Goal: Download file/media

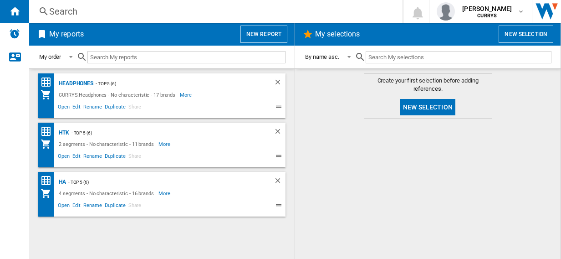
click at [69, 82] on div "Headphones" at bounding box center [74, 83] width 37 height 11
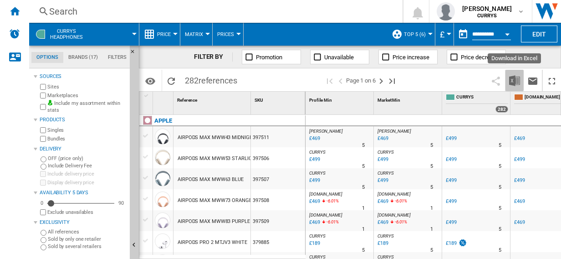
click at [515, 79] on img "Download in Excel" at bounding box center [514, 80] width 11 height 11
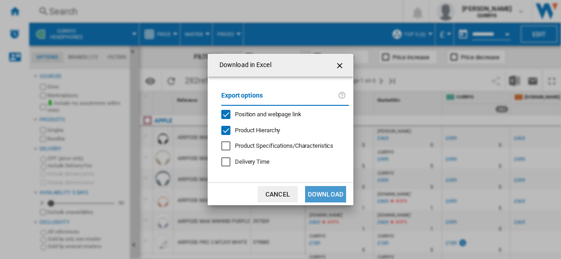
click at [324, 193] on button "Download" at bounding box center [325, 194] width 41 height 16
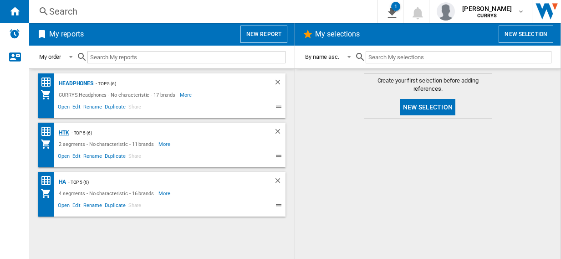
click at [63, 131] on div "HTK" at bounding box center [62, 132] width 13 height 11
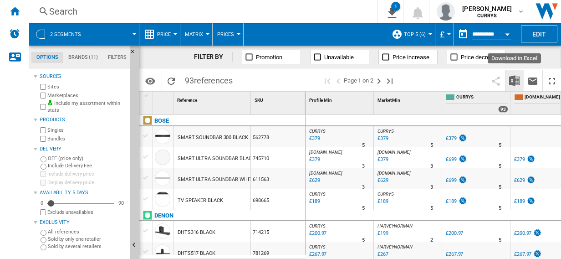
click at [513, 79] on img "Download in Excel" at bounding box center [514, 80] width 11 height 11
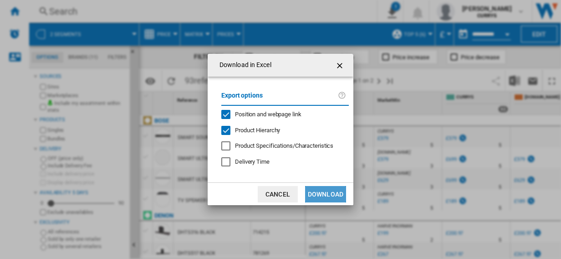
click at [323, 193] on button "Download" at bounding box center [325, 194] width 41 height 16
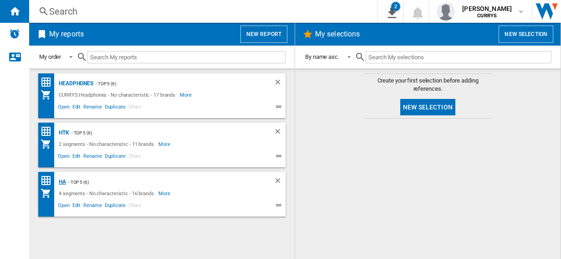
click at [63, 182] on div "HA" at bounding box center [61, 181] width 10 height 11
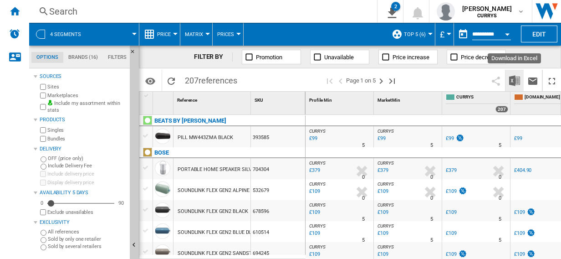
click at [514, 78] on img "Download in Excel" at bounding box center [514, 80] width 11 height 11
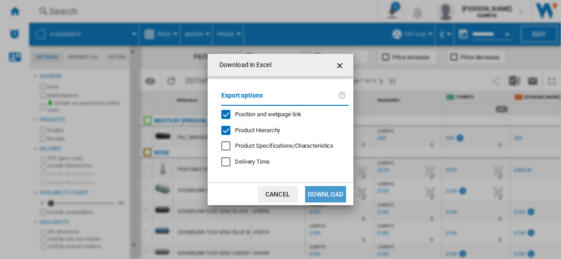
click at [329, 192] on button "Download" at bounding box center [325, 194] width 41 height 16
